Goal: Find specific page/section: Find specific page/section

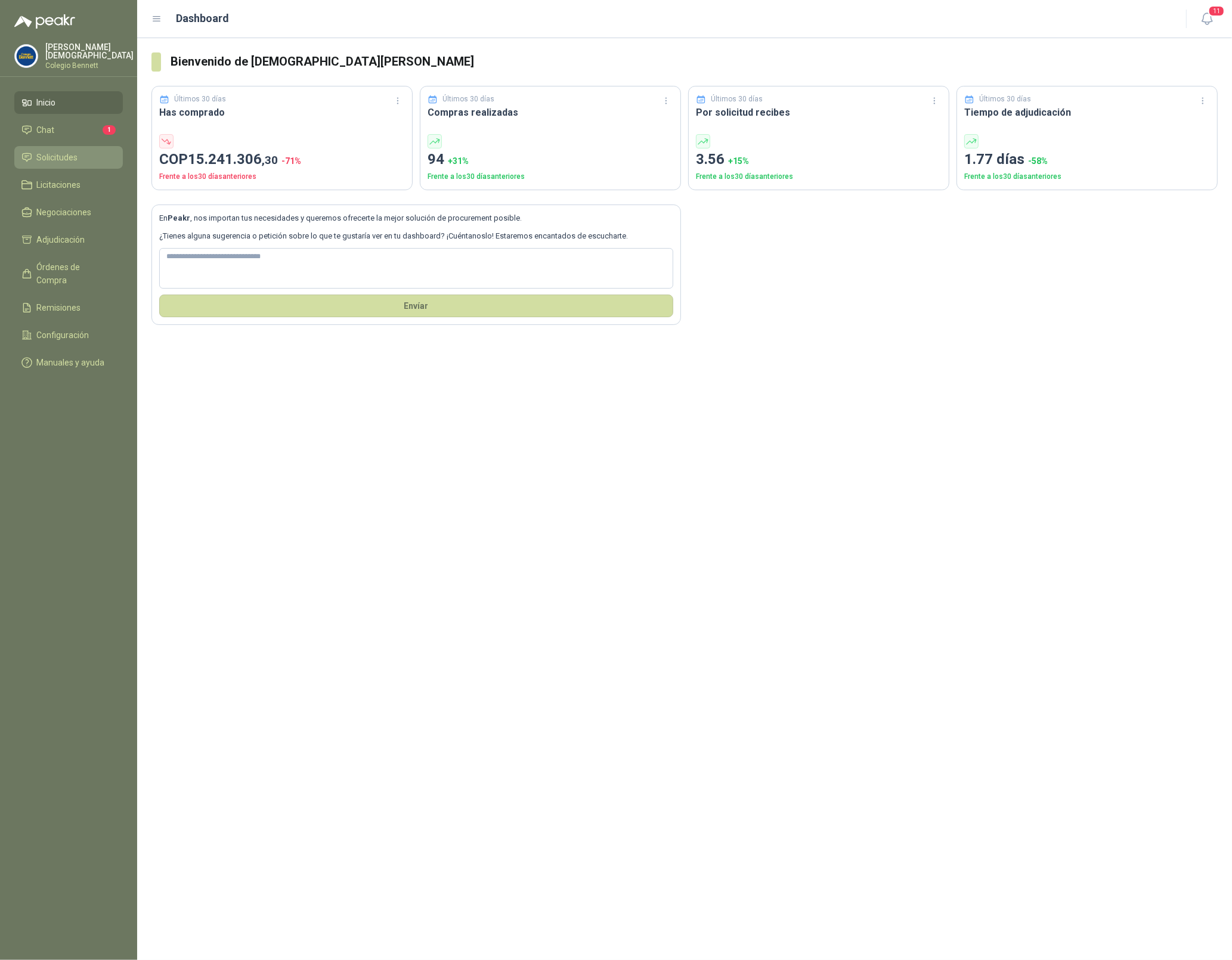
click at [76, 156] on span "Solicitudes" at bounding box center [57, 157] width 41 height 13
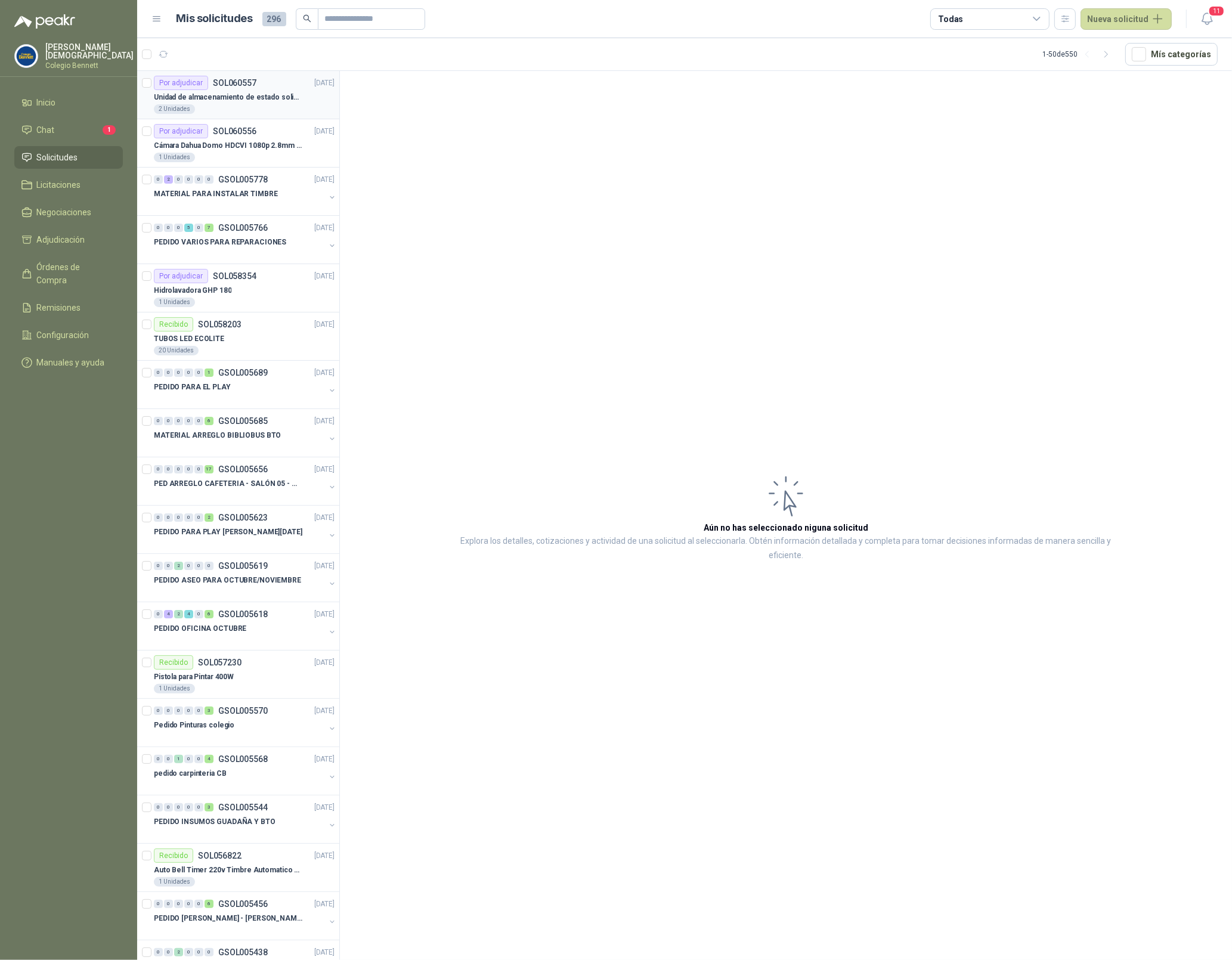
click at [262, 99] on p "Unidad de almacenamiento de estado solido Marca SK hynix BC501 NVMe 256GB HFM25…" at bounding box center [228, 97] width 149 height 11
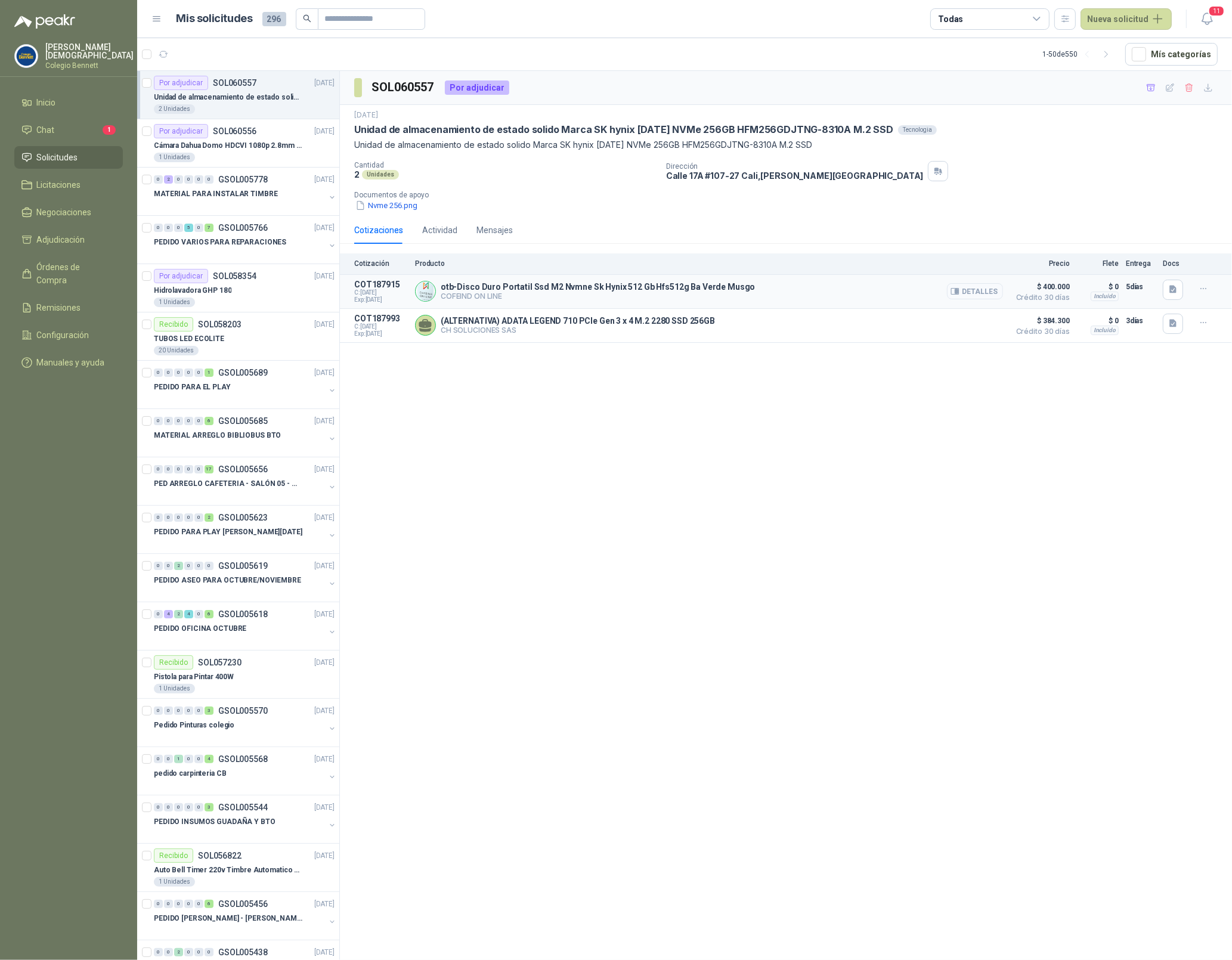
click at [976, 291] on button "Detalles" at bounding box center [975, 291] width 56 height 16
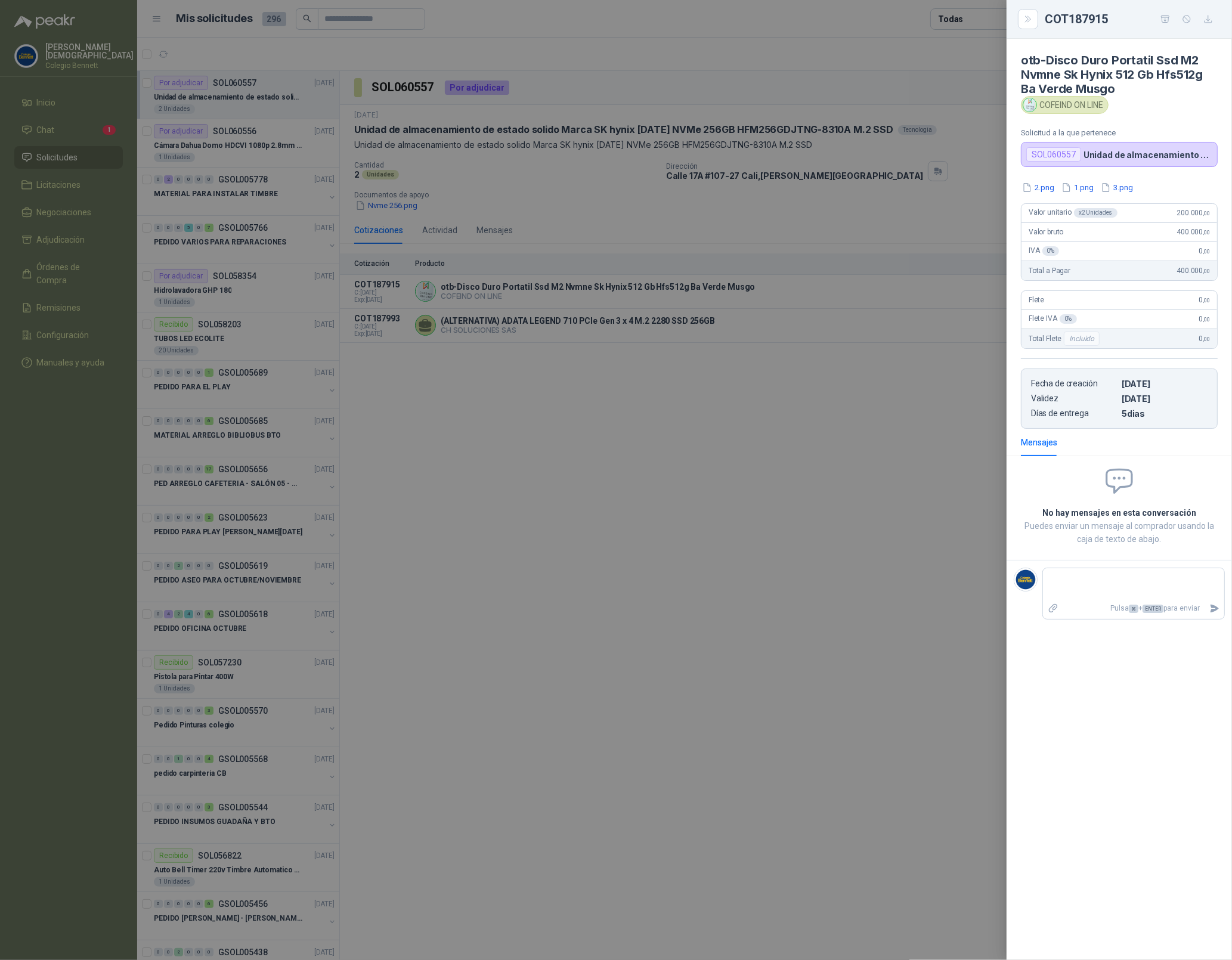
click at [780, 191] on div at bounding box center [616, 480] width 1232 height 960
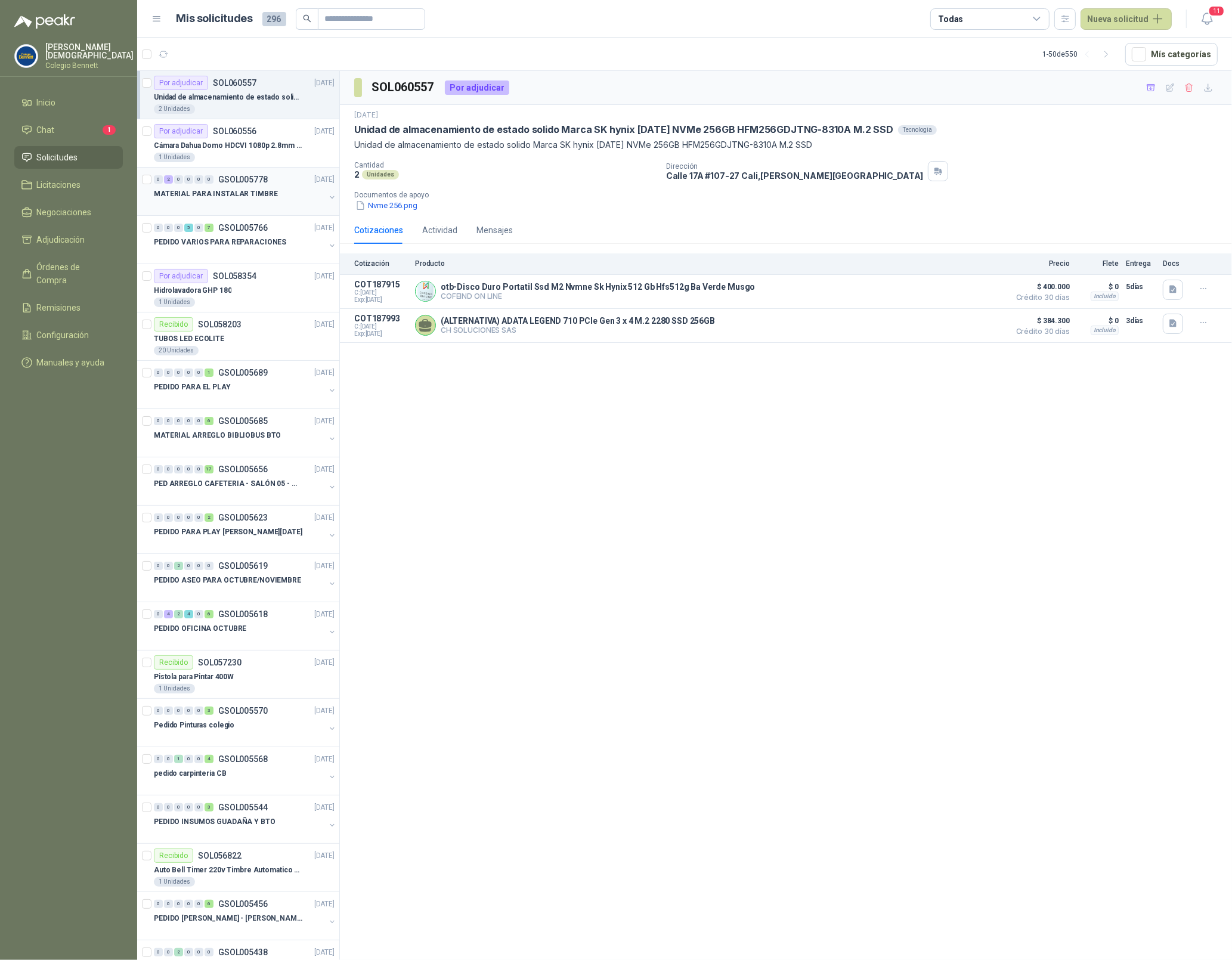
click at [232, 197] on p "MATERIAL PARA INSTALAR TIMBRE" at bounding box center [215, 194] width 124 height 11
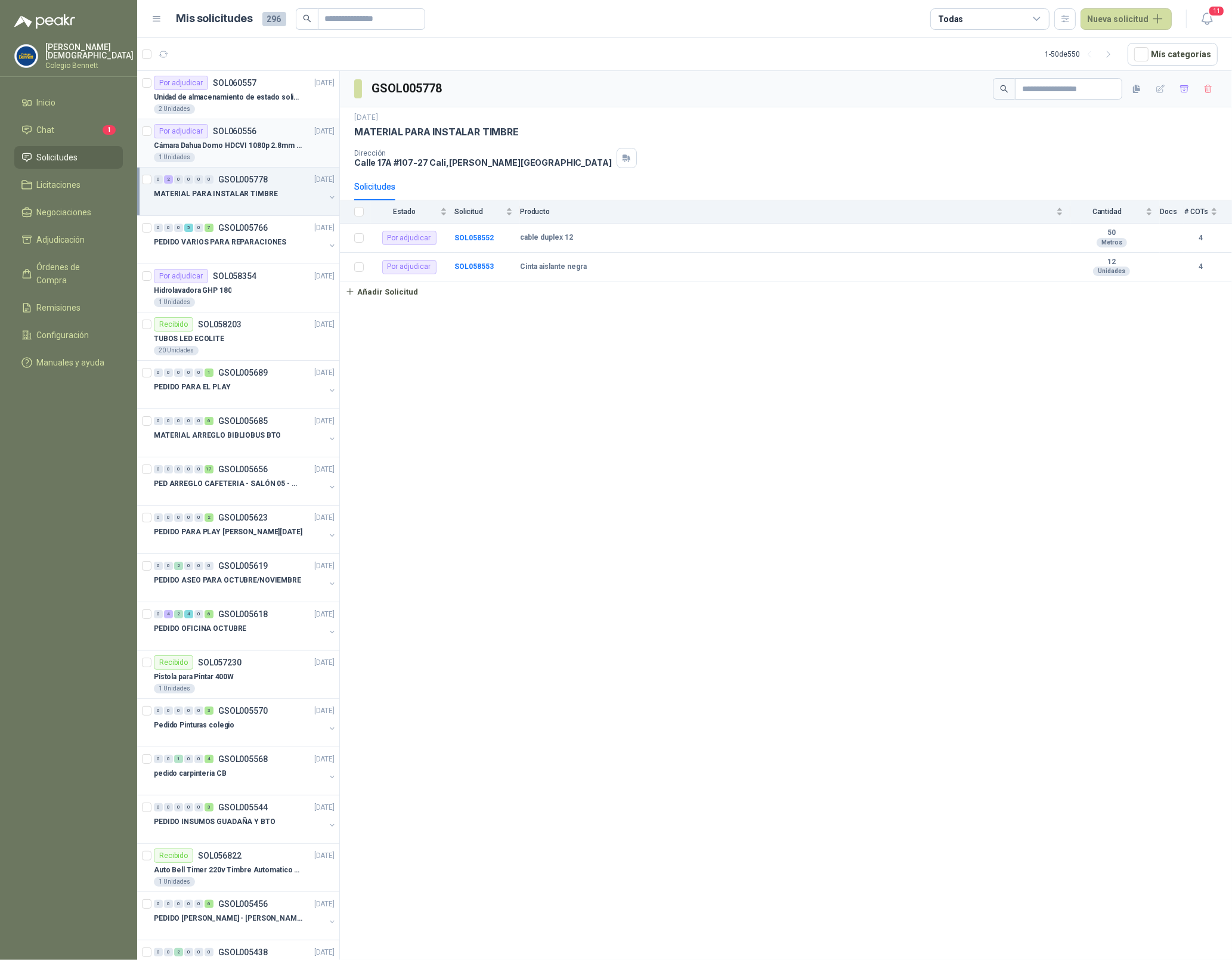
click at [227, 158] on div "1 Unidades" at bounding box center [244, 157] width 181 height 9
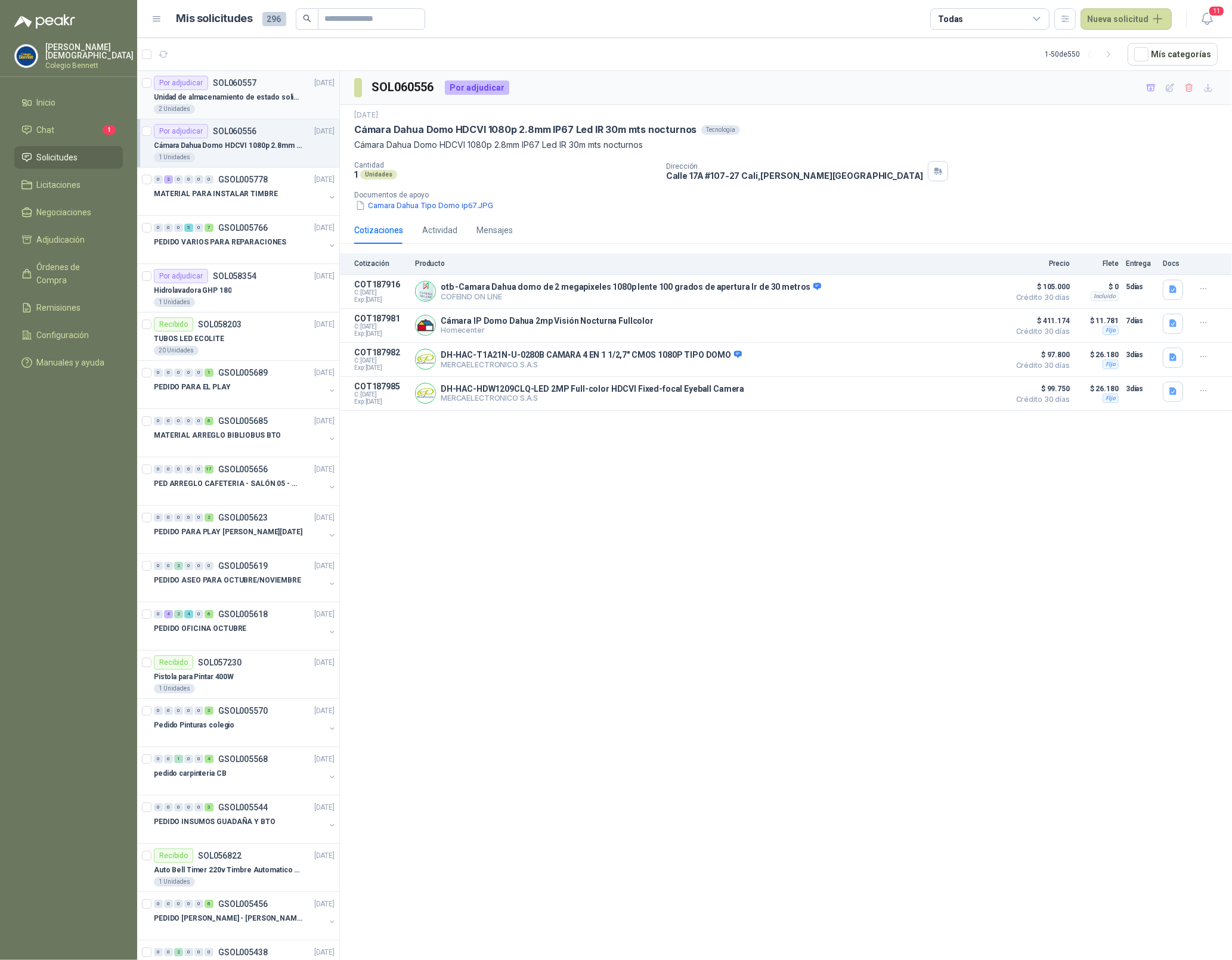
click at [230, 90] on div "Unidad de almacenamiento de estado solido Marca SK hynix BC501 NVMe 256GB HFM25…" at bounding box center [244, 97] width 181 height 14
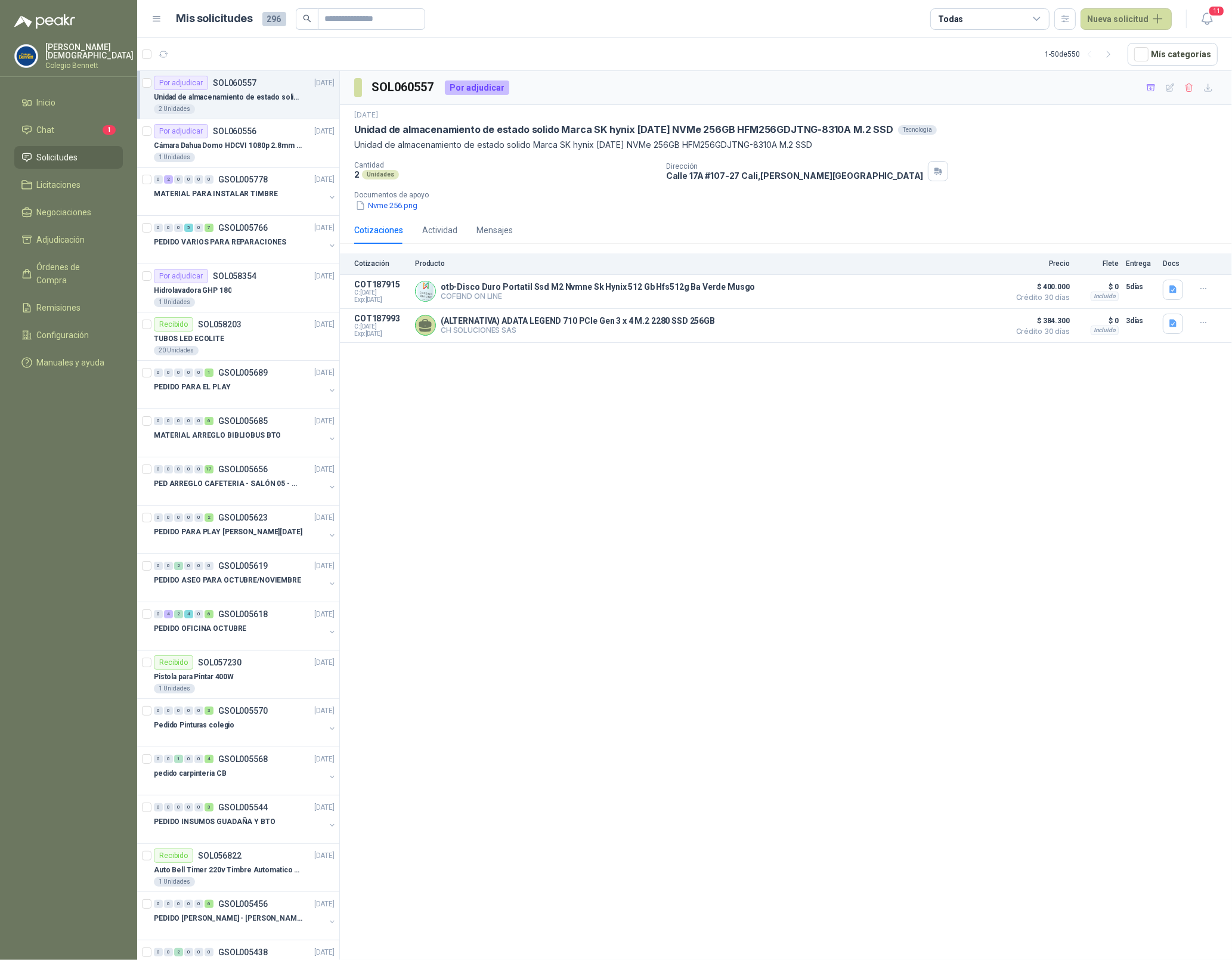
click at [152, 84] on article "Por adjudicar SOL060557 08/10/25 Unidad de almacenamiento de estado solido Marc…" at bounding box center [238, 95] width 202 height 48
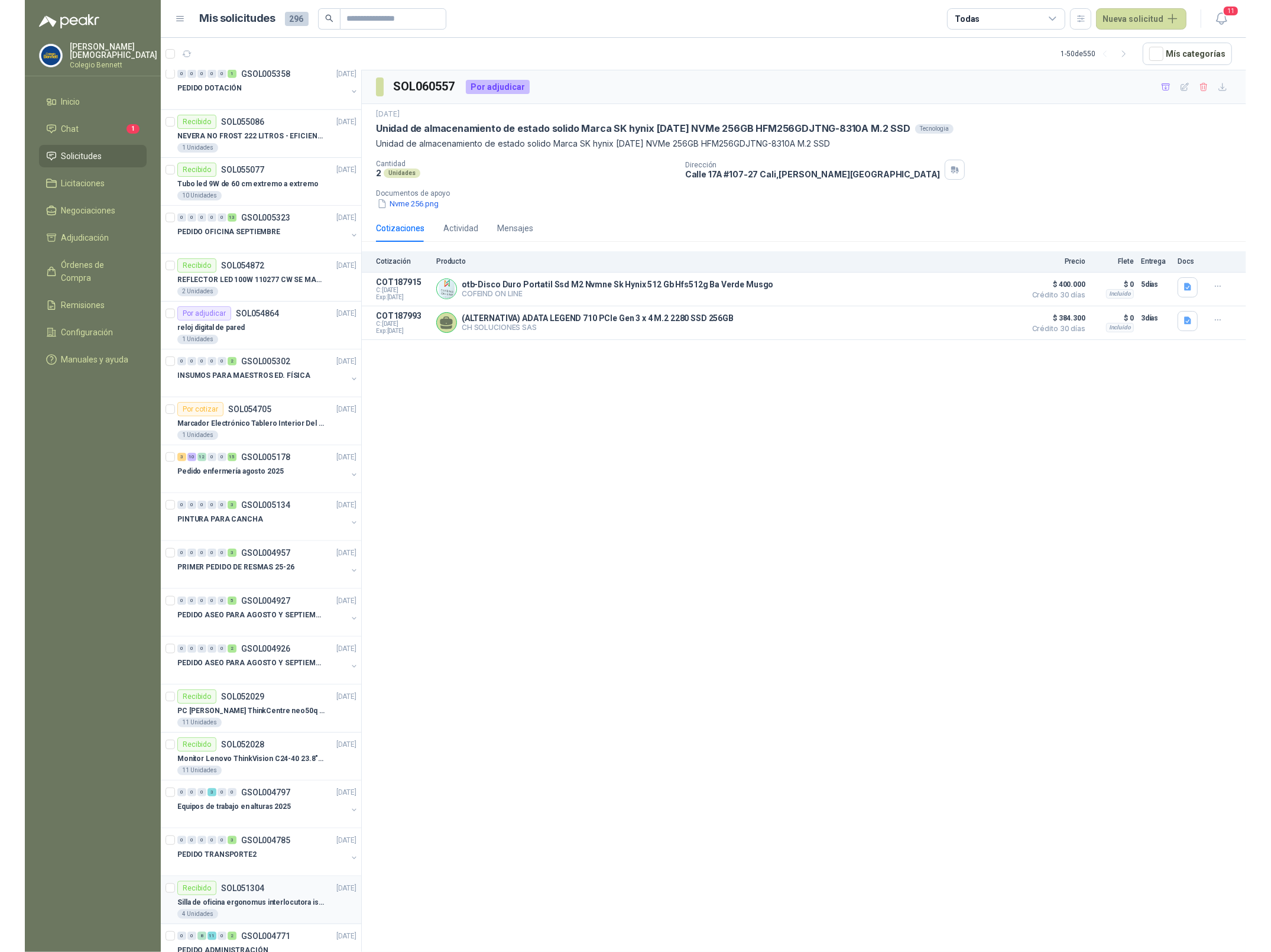
scroll to position [1531, 0]
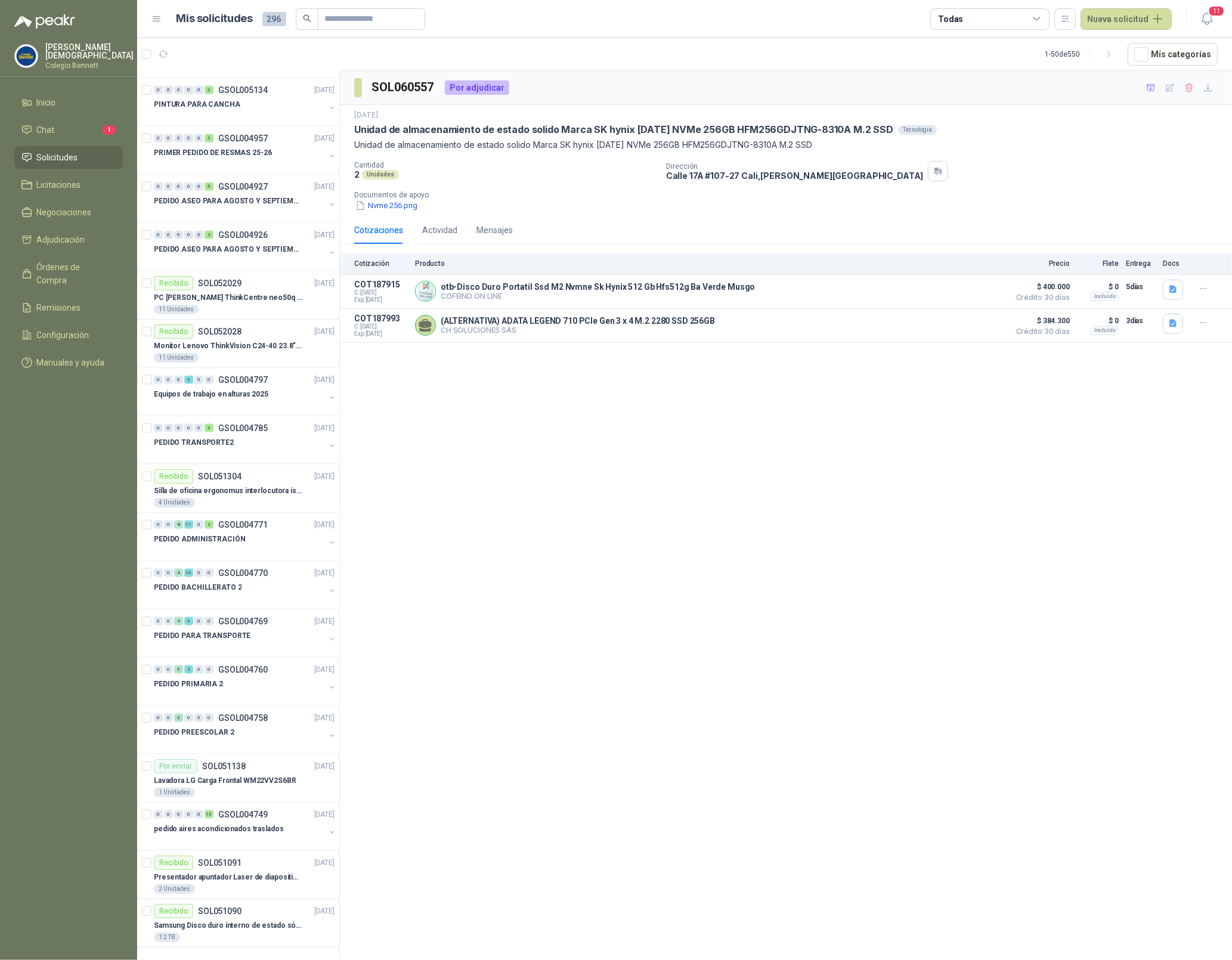
click at [100, 66] on div "Simón Mosquera Colegio Bennett" at bounding box center [68, 56] width 108 height 26
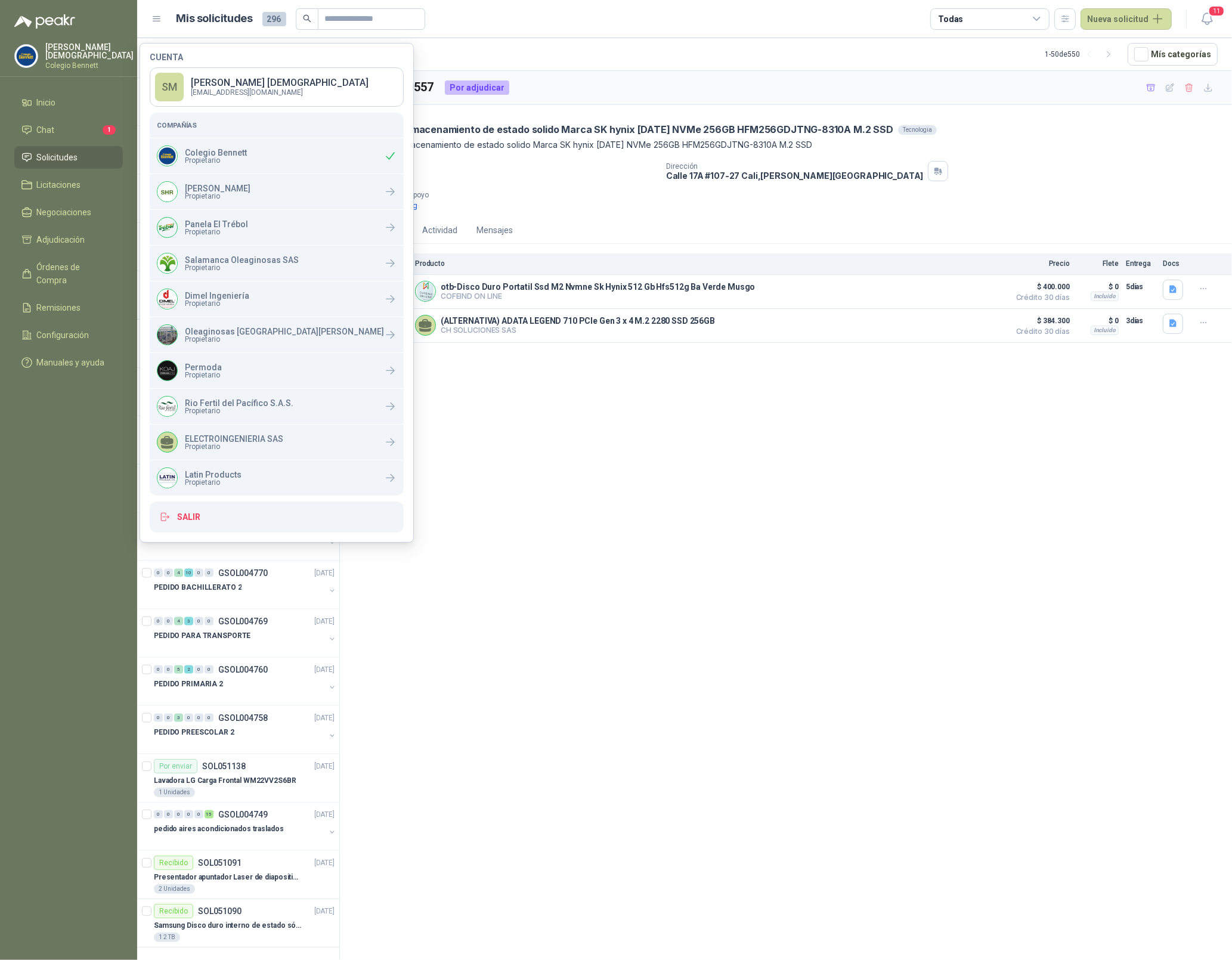
click at [92, 62] on p "Colegio Bennett" at bounding box center [90, 66] width 88 height 7
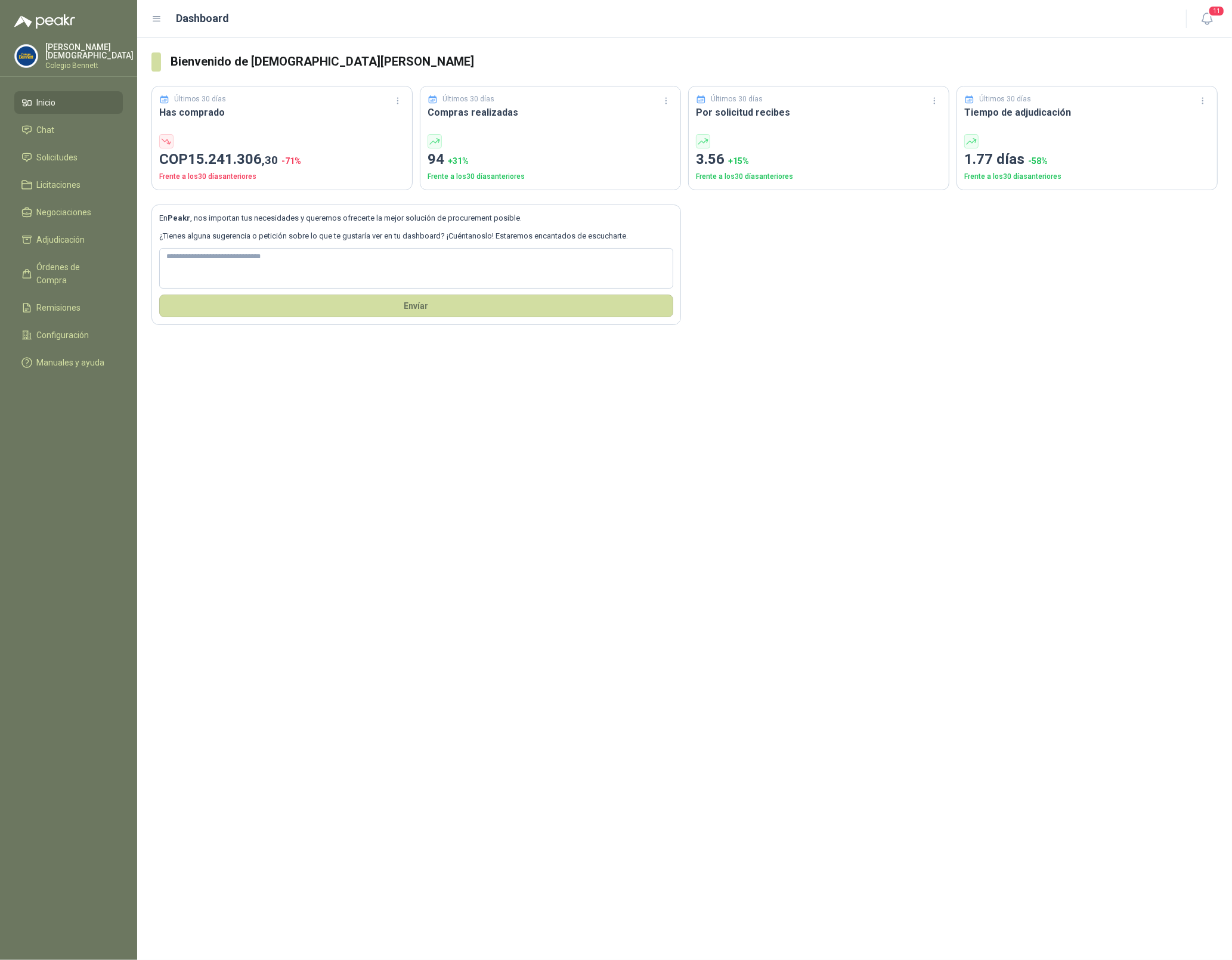
click at [86, 52] on p "Simón Mosquera" at bounding box center [90, 51] width 88 height 17
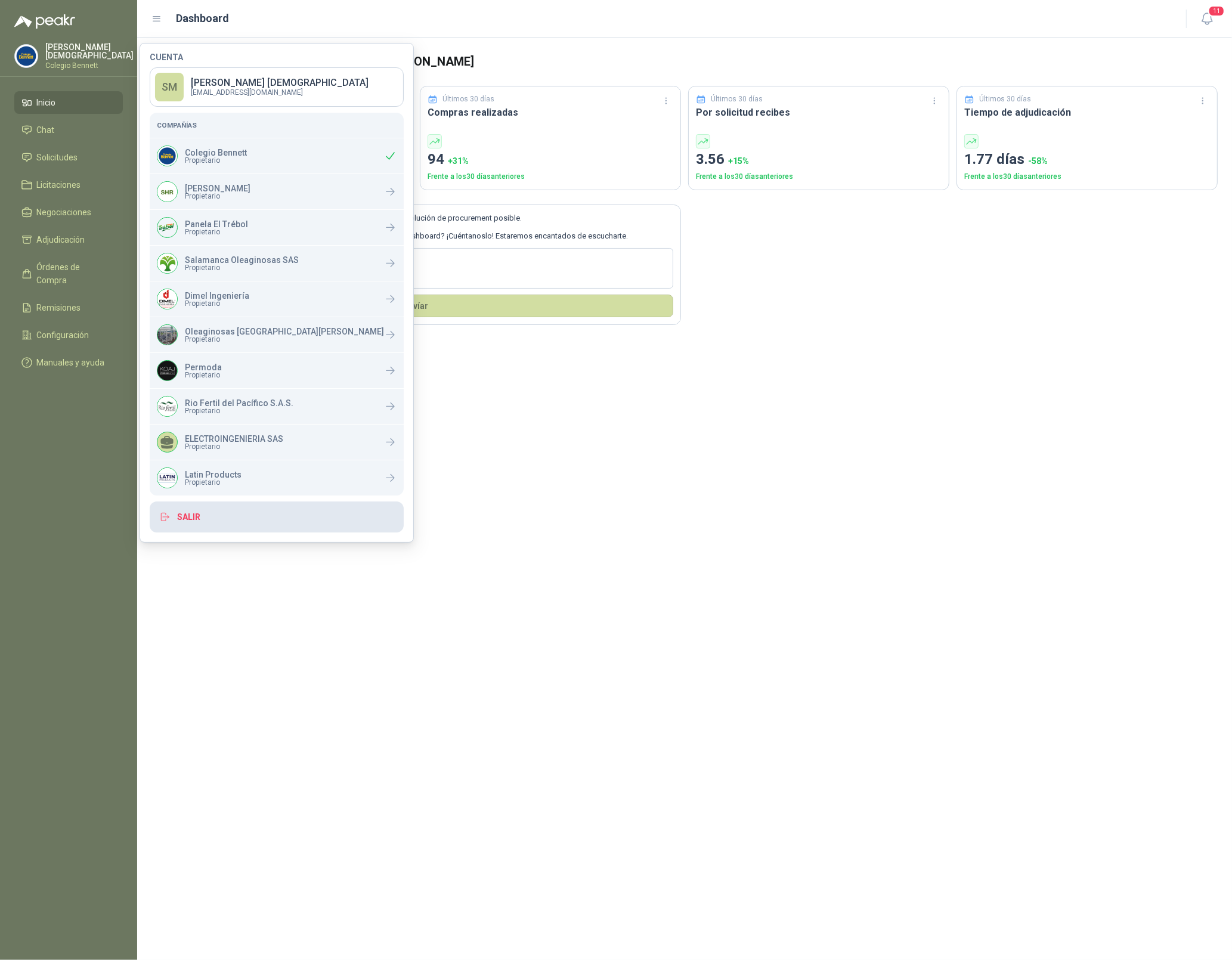
click at [222, 516] on button "Salir" at bounding box center [277, 516] width 254 height 31
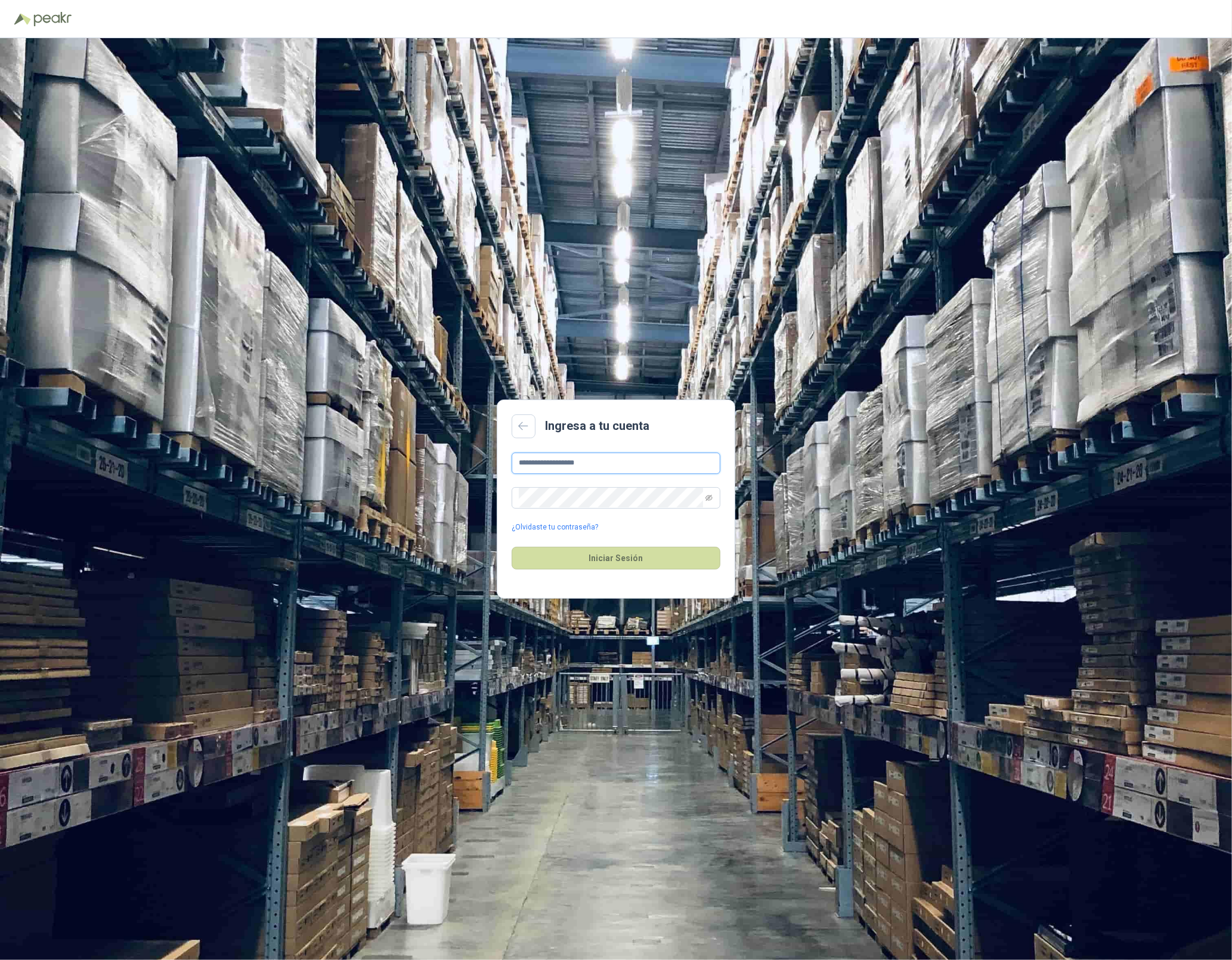
click at [612, 466] on input "**********" at bounding box center [616, 463] width 209 height 21
type input "**********"
click at [604, 560] on button "Iniciar Sesión" at bounding box center [616, 558] width 209 height 23
